Goal: Understand process/instructions

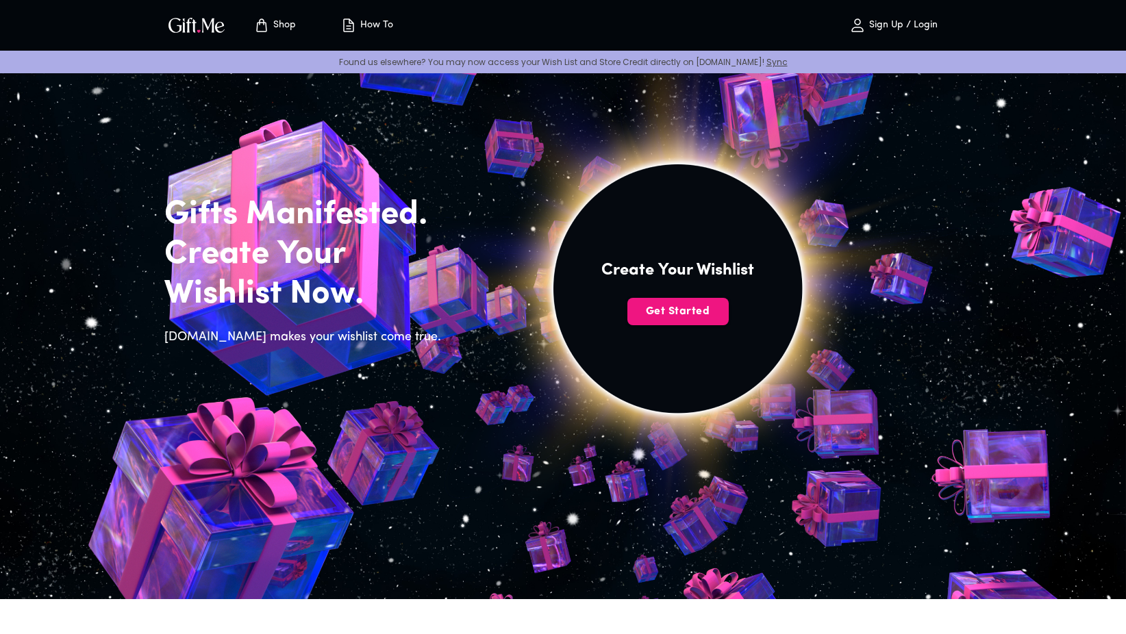
click at [386, 21] on p "How To" at bounding box center [375, 26] width 36 height 12
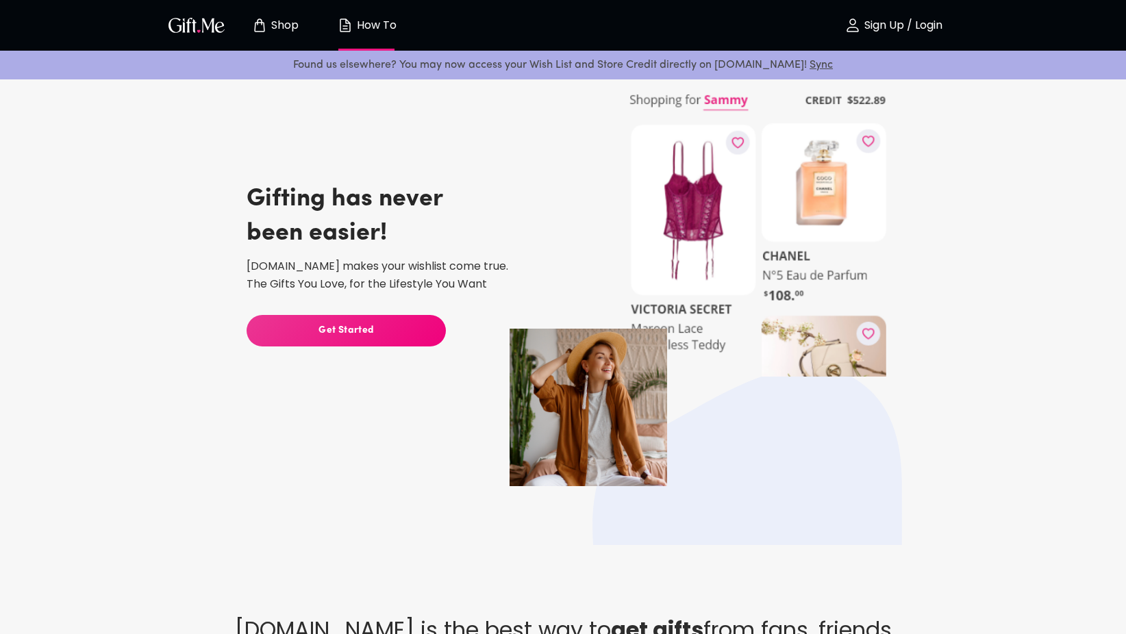
click at [174, 29] on img "button" at bounding box center [197, 25] width 62 height 20
